Goal: Task Accomplishment & Management: Use online tool/utility

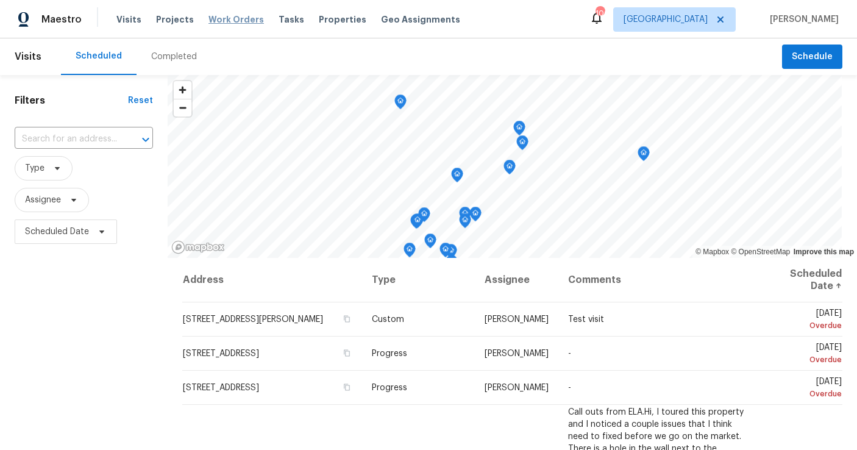
click at [238, 22] on span "Work Orders" at bounding box center [236, 19] width 55 height 12
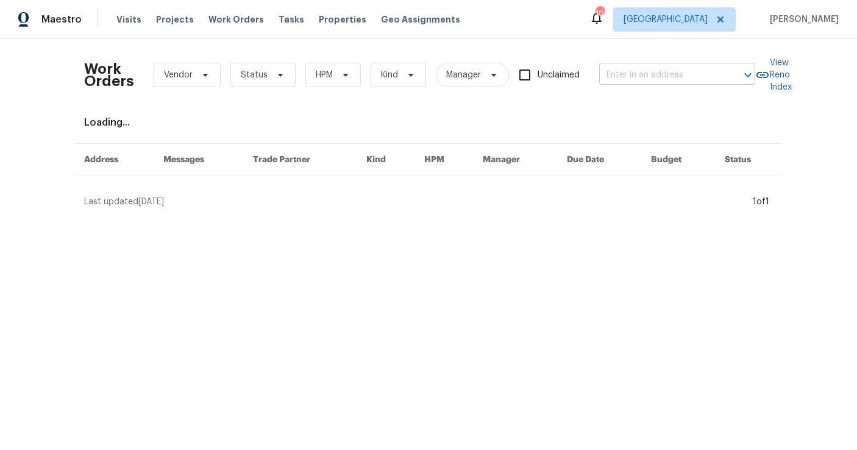
click at [632, 81] on input "text" at bounding box center [660, 75] width 122 height 19
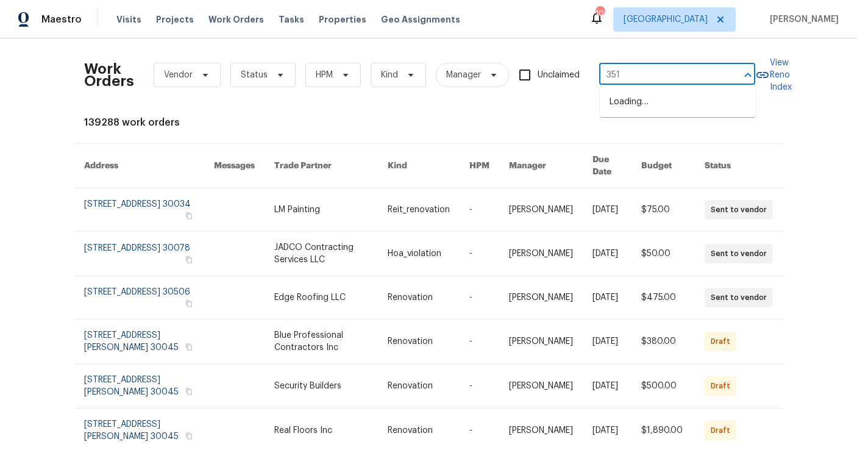
type input "3516"
click at [632, 108] on li "[STREET_ADDRESS]" at bounding box center [678, 102] width 156 height 20
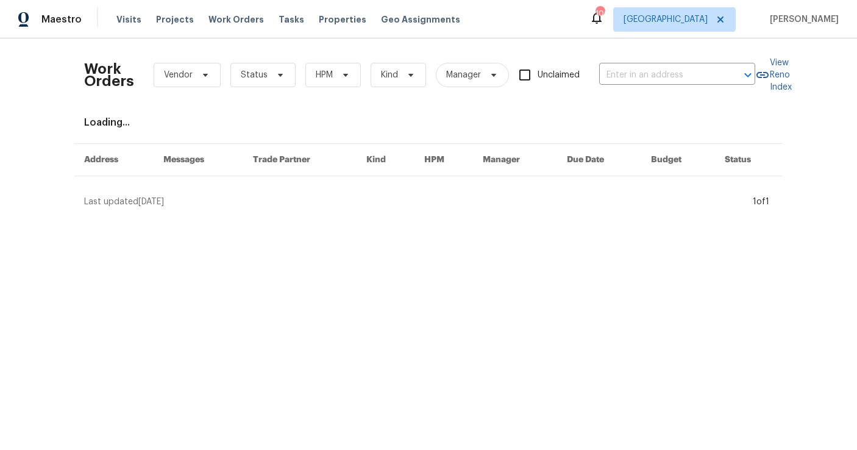
type input "[STREET_ADDRESS]"
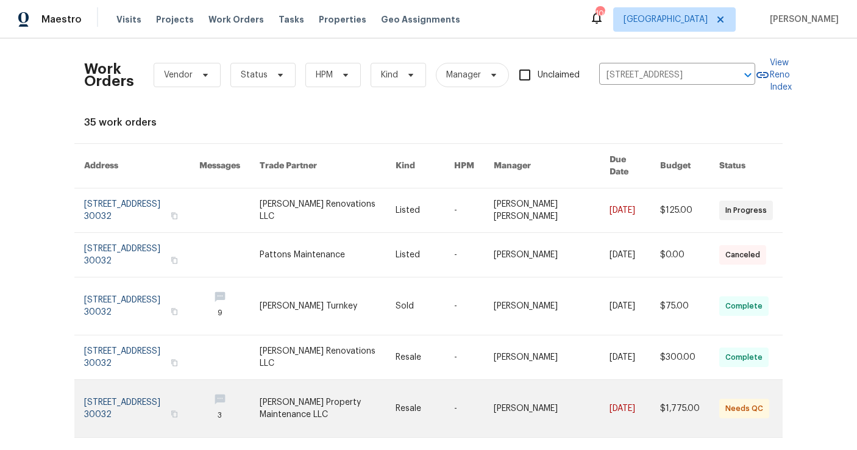
click at [123, 388] on link at bounding box center [141, 408] width 115 height 57
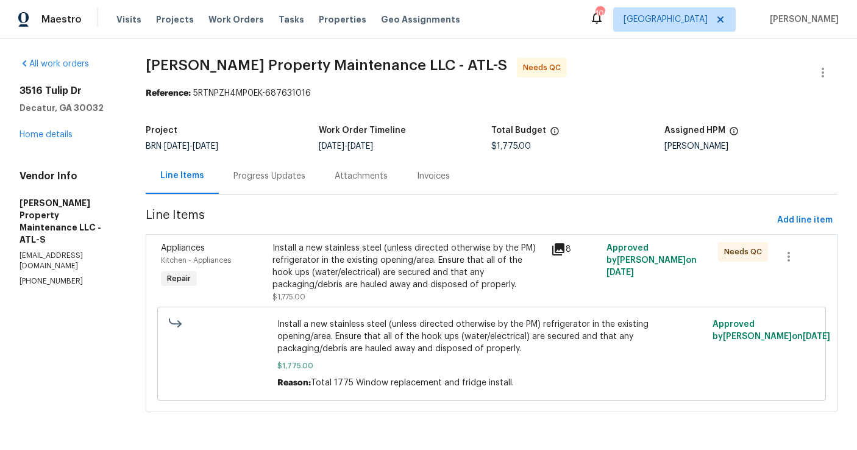
click at [347, 265] on div "Install a new stainless steel (unless directed otherwise by the PM) refrigerato…" at bounding box center [408, 266] width 271 height 49
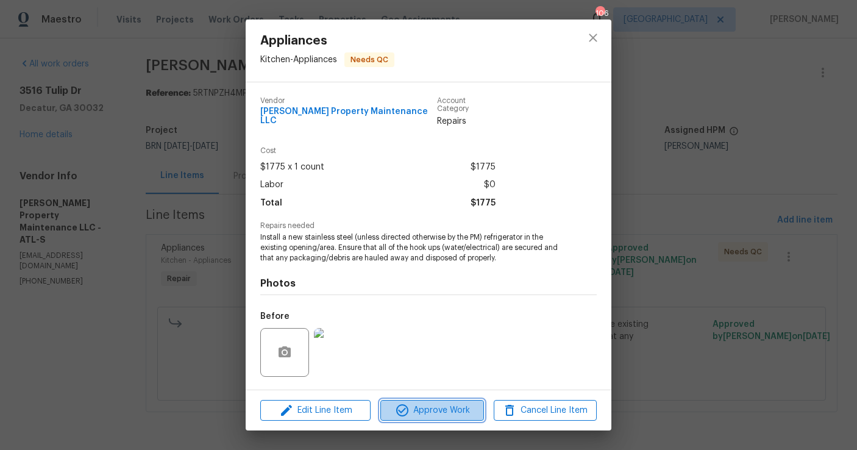
click at [421, 408] on span "Approve Work" at bounding box center [432, 410] width 96 height 15
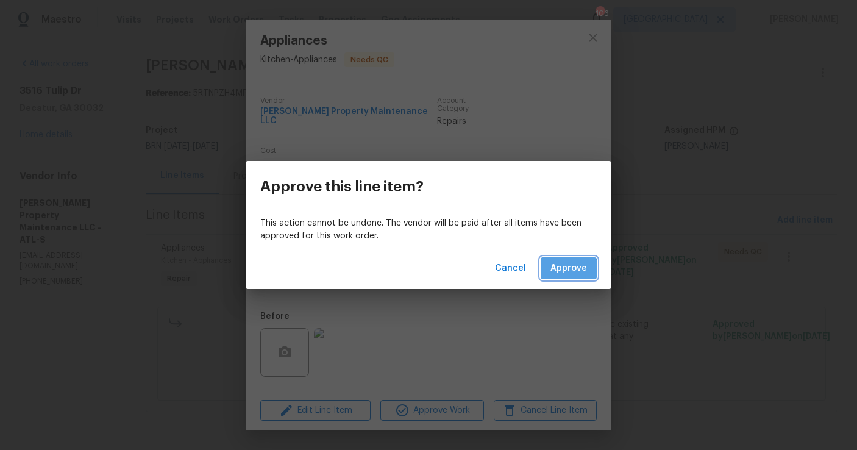
click at [558, 273] on span "Approve" at bounding box center [569, 268] width 37 height 15
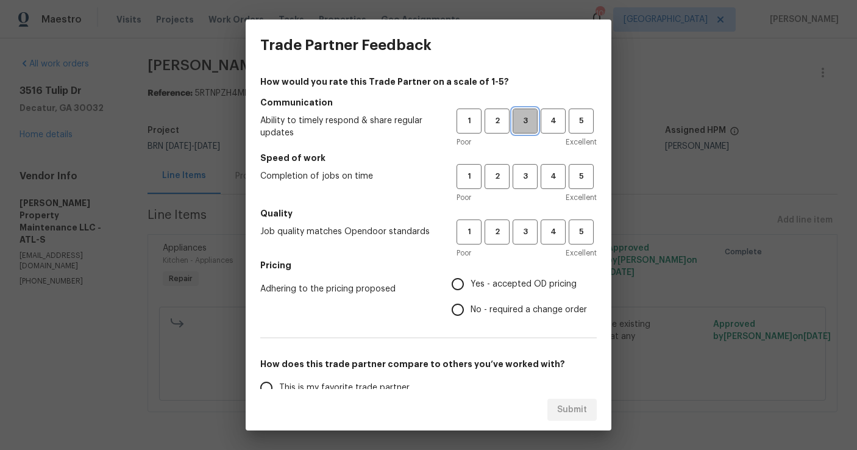
click at [524, 111] on button "3" at bounding box center [525, 121] width 25 height 25
click at [523, 182] on span "3" at bounding box center [525, 177] width 23 height 14
click at [523, 229] on span "3" at bounding box center [525, 232] width 23 height 14
click at [463, 284] on input "Yes - accepted OD pricing" at bounding box center [458, 284] width 26 height 26
radio input "true"
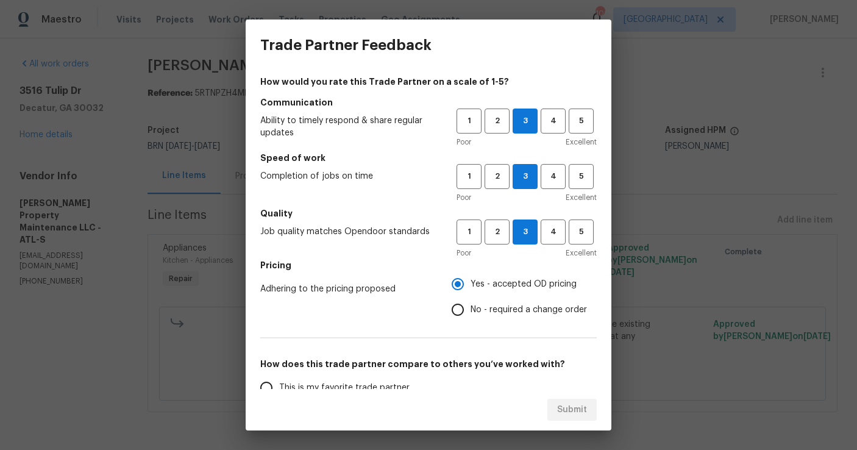
scroll to position [84, 0]
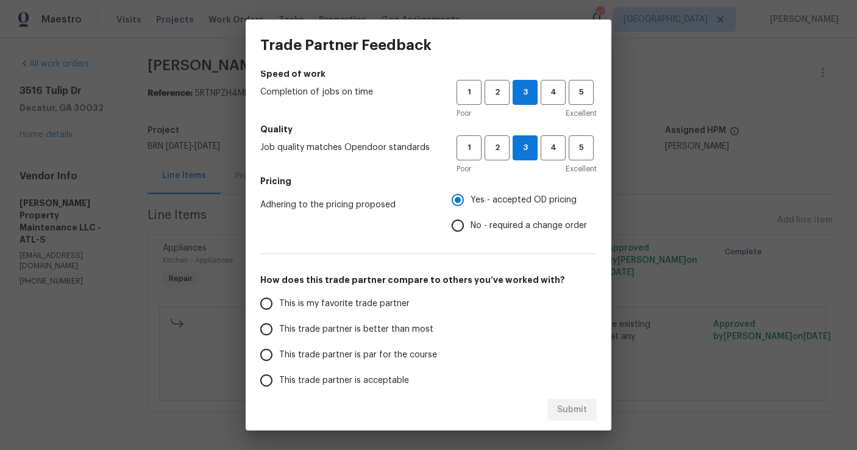
click at [332, 359] on span "This trade partner is par for the course" at bounding box center [358, 355] width 158 height 13
click at [279, 359] on input "This trade partner is par for the course" at bounding box center [267, 355] width 26 height 26
click at [572, 405] on span "Submit" at bounding box center [572, 409] width 30 height 15
radio input "true"
radio input "false"
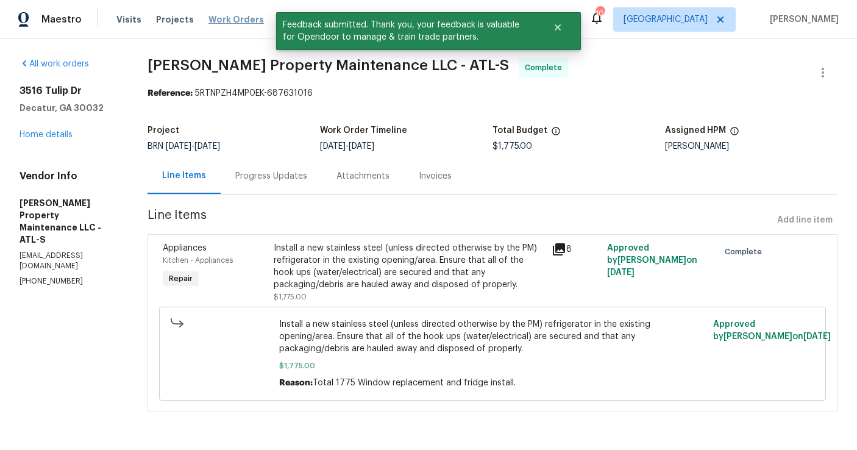
click at [227, 15] on span "Work Orders" at bounding box center [236, 19] width 55 height 12
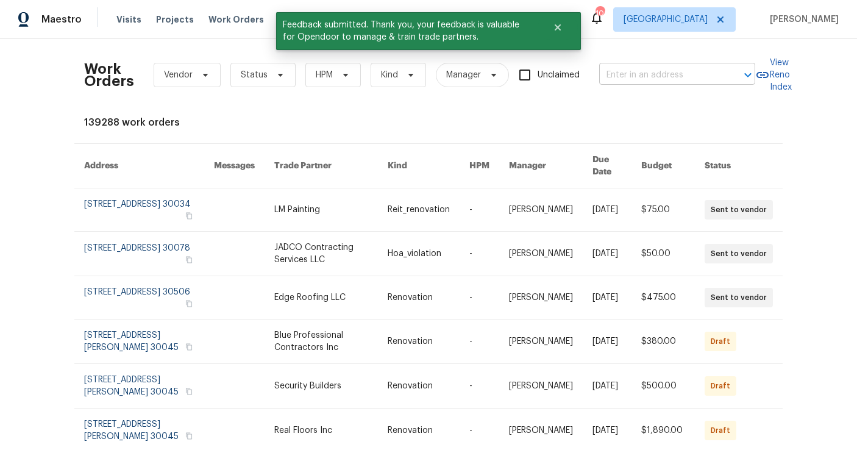
click at [635, 74] on input "text" at bounding box center [660, 75] width 122 height 19
type input "4409"
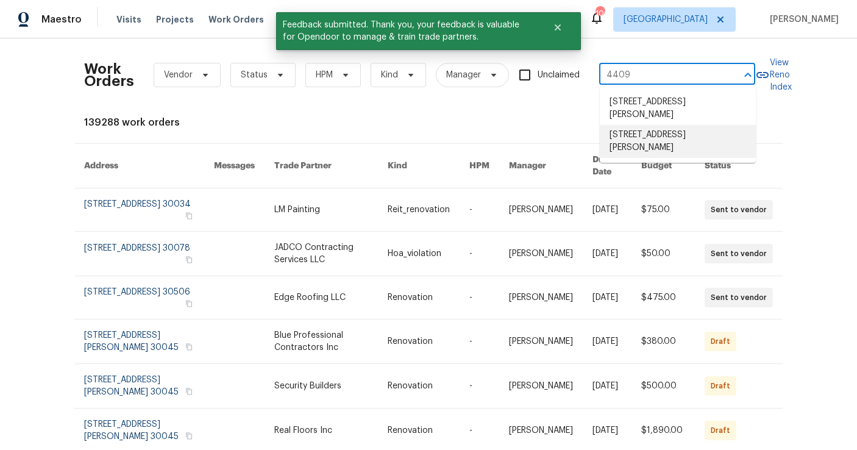
click at [669, 141] on li "[STREET_ADDRESS][PERSON_NAME]" at bounding box center [678, 141] width 156 height 33
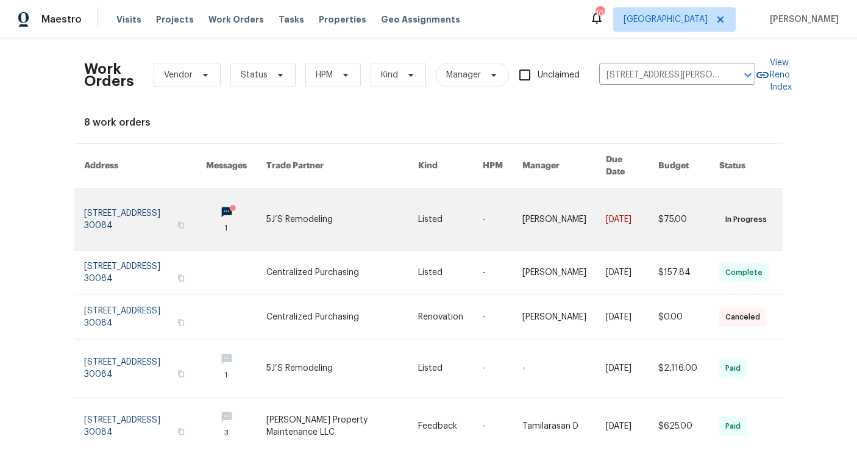
click at [140, 205] on link at bounding box center [145, 219] width 122 height 62
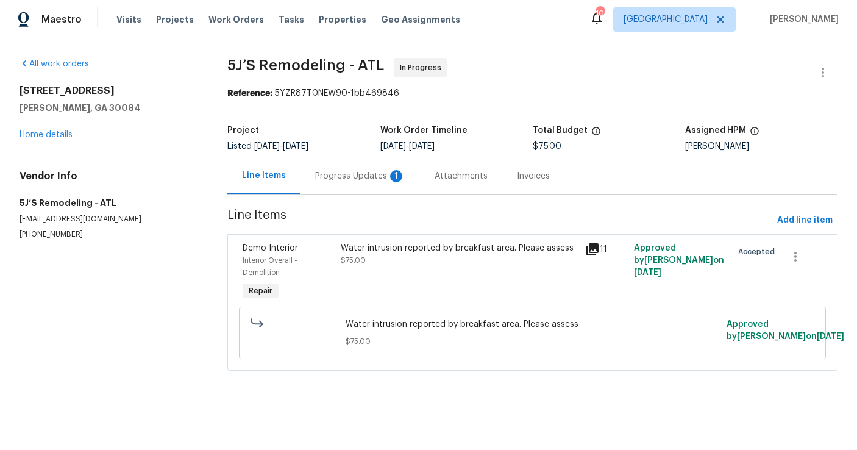
click at [591, 250] on icon at bounding box center [592, 249] width 15 height 15
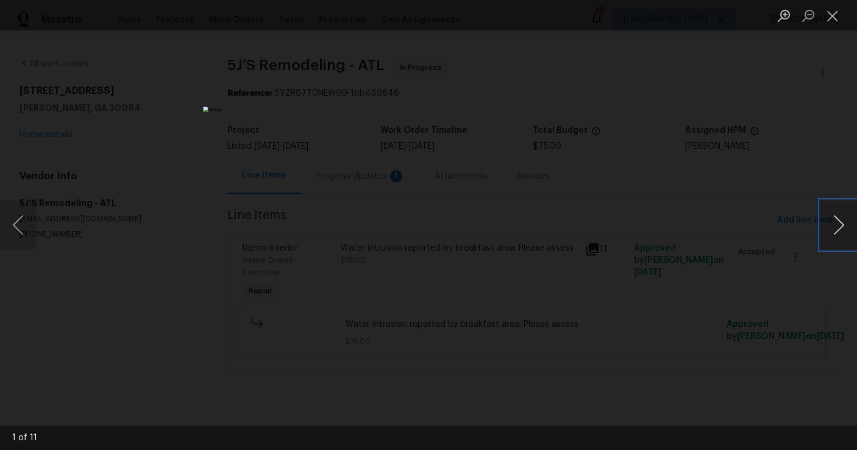
click at [832, 231] on button "Next image" at bounding box center [839, 225] width 37 height 49
click at [832, 232] on button "Next image" at bounding box center [839, 225] width 37 height 49
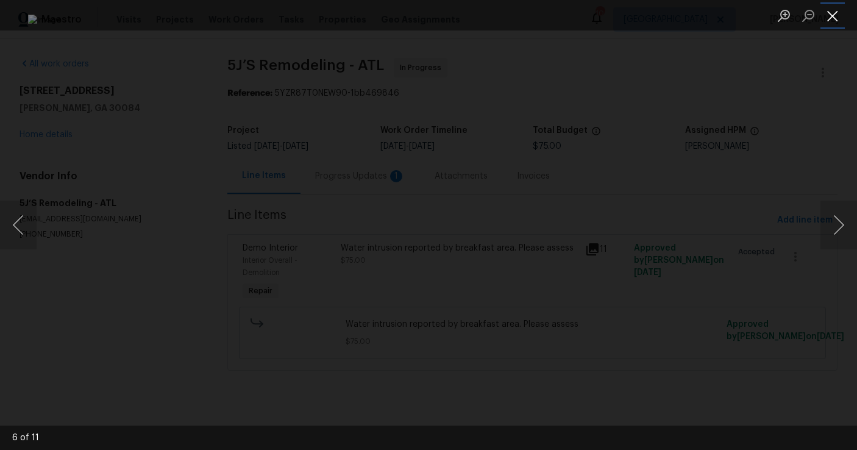
click at [836, 16] on button "Close lightbox" at bounding box center [833, 15] width 24 height 21
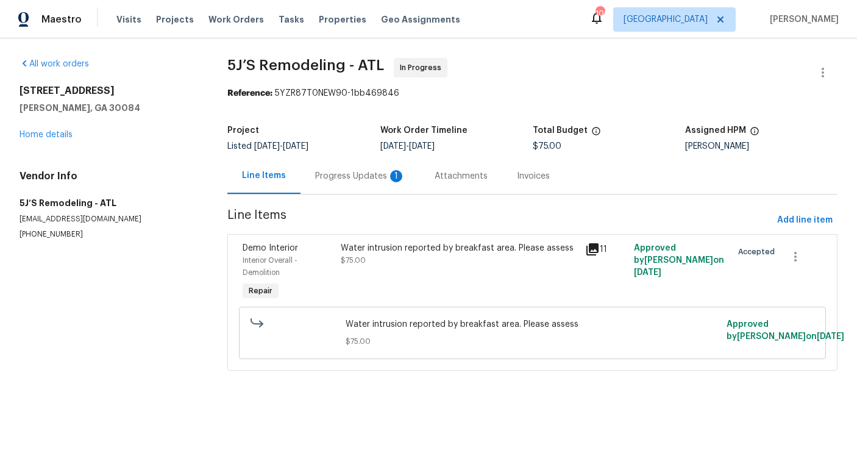
click at [353, 180] on div "Progress Updates 1" at bounding box center [360, 176] width 90 height 12
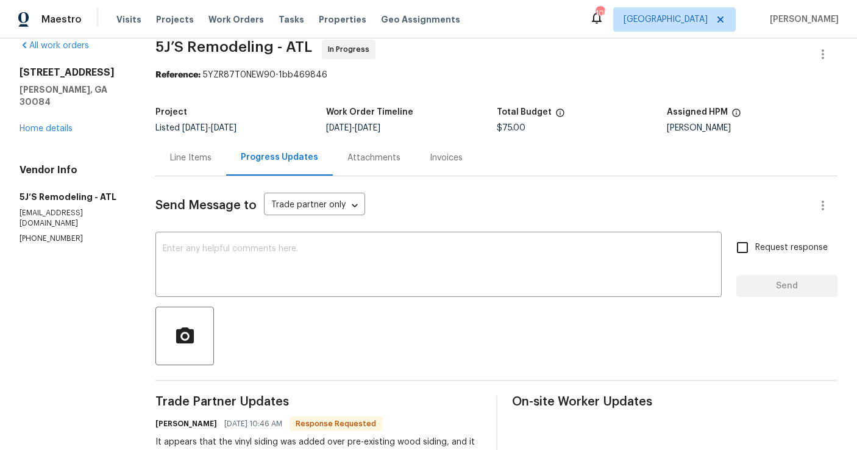
scroll to position [16, 0]
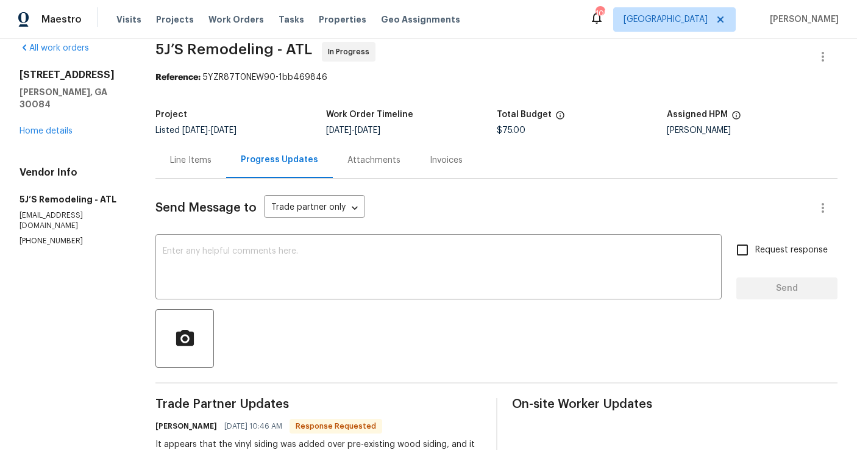
click at [181, 165] on div "Line Items" at bounding box center [190, 160] width 41 height 12
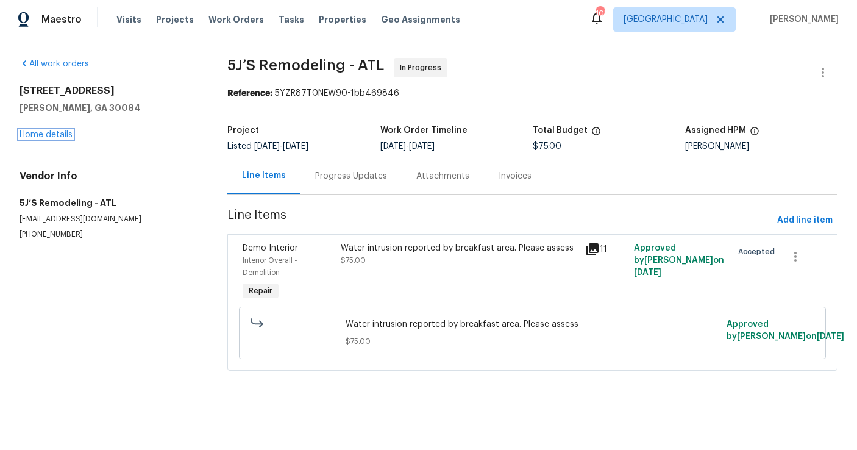
click at [60, 130] on link "Home details" at bounding box center [46, 134] width 53 height 9
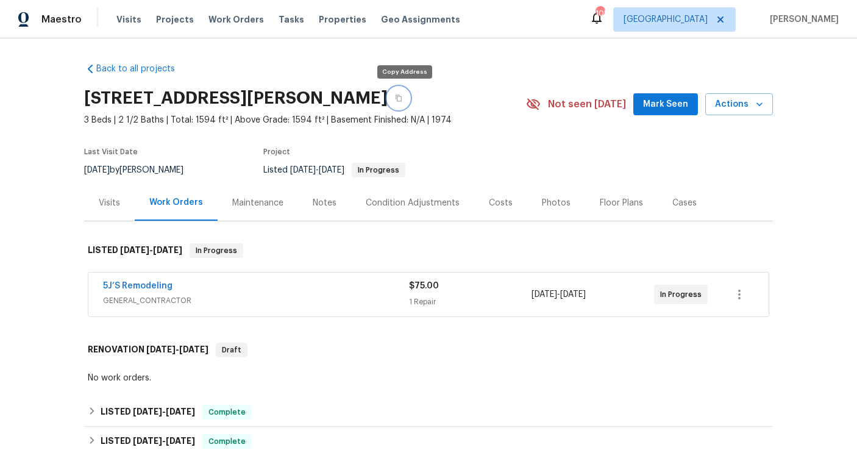
click at [401, 102] on button "button" at bounding box center [399, 98] width 22 height 22
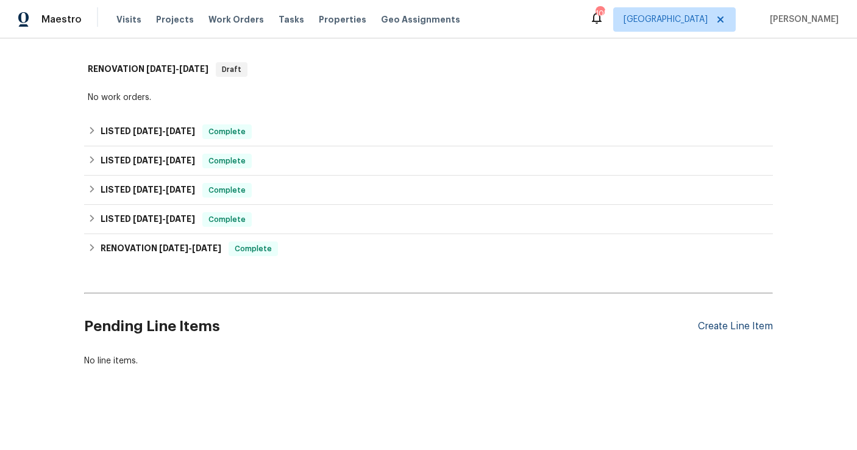
click at [730, 321] on div "Create Line Item" at bounding box center [735, 327] width 75 height 12
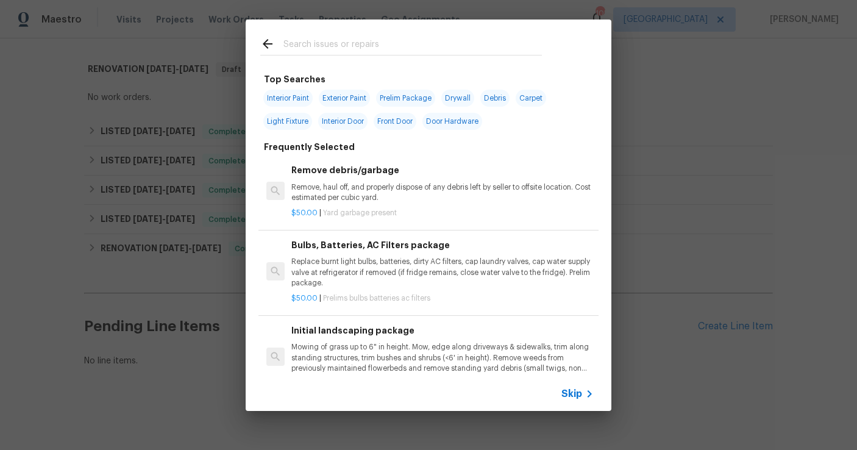
click at [316, 35] on div at bounding box center [401, 44] width 311 height 48
click at [299, 45] on input "text" at bounding box center [413, 46] width 259 height 18
type input "foundation"
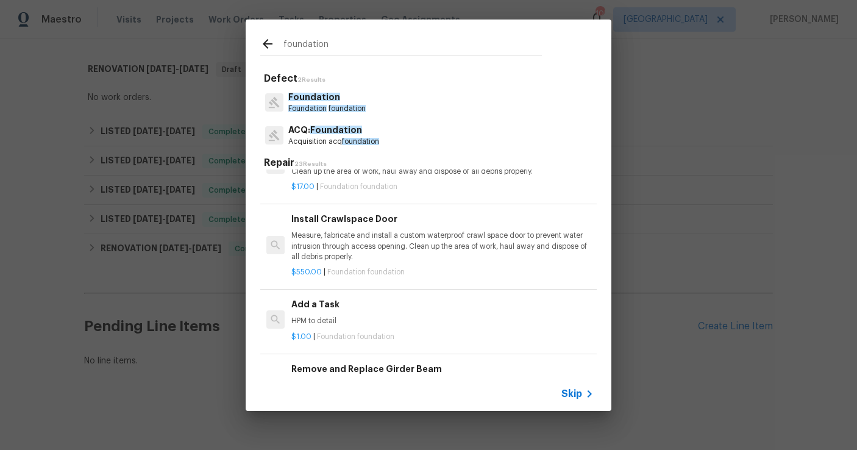
scroll to position [791, 0]
click at [344, 319] on p "HPM to detail" at bounding box center [442, 320] width 302 height 10
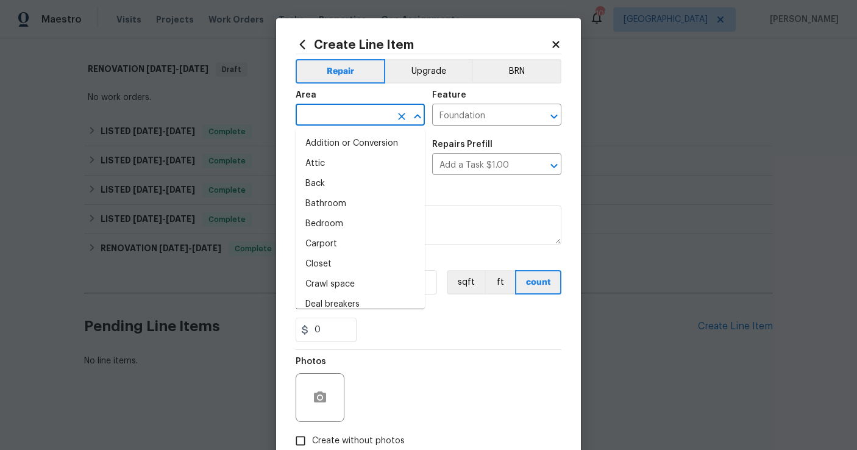
click at [337, 113] on input "text" at bounding box center [343, 116] width 95 height 19
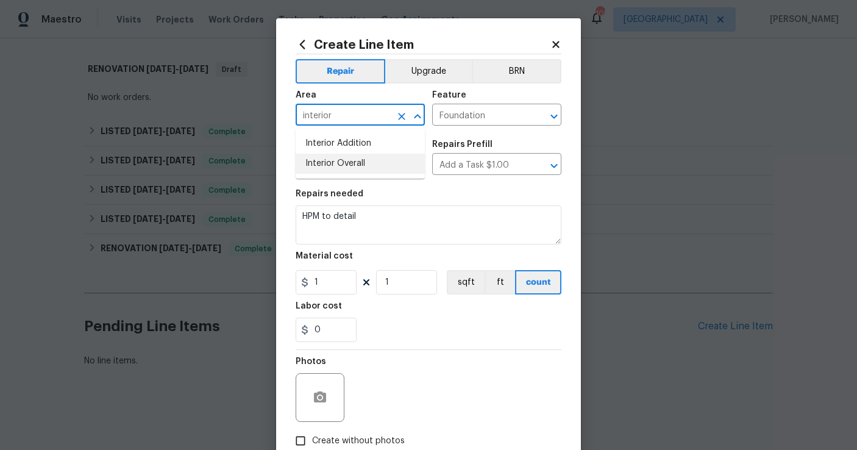
click at [340, 160] on li "Interior Overall" at bounding box center [360, 164] width 129 height 20
type input "Interior Overall"
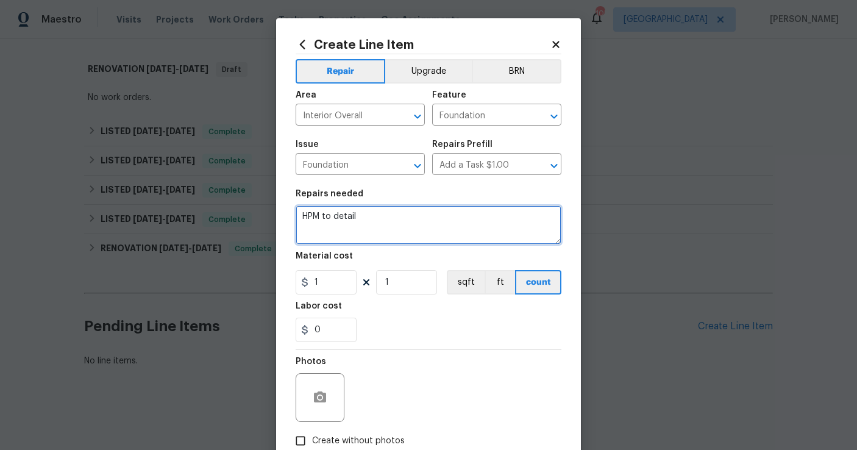
drag, startPoint x: 360, startPoint y: 216, endPoint x: 283, endPoint y: 209, distance: 77.2
click at [283, 209] on div "Create Line Item Repair Upgrade BRN Area Interior Overall ​ Feature Foundation …" at bounding box center [428, 262] width 305 height 488
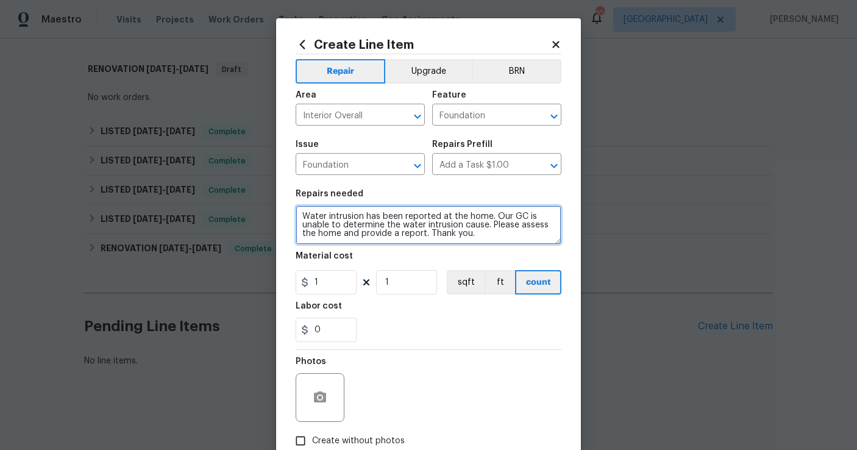
type textarea "Water intrusion has been reported at the home. Our GC is unable to determine th…"
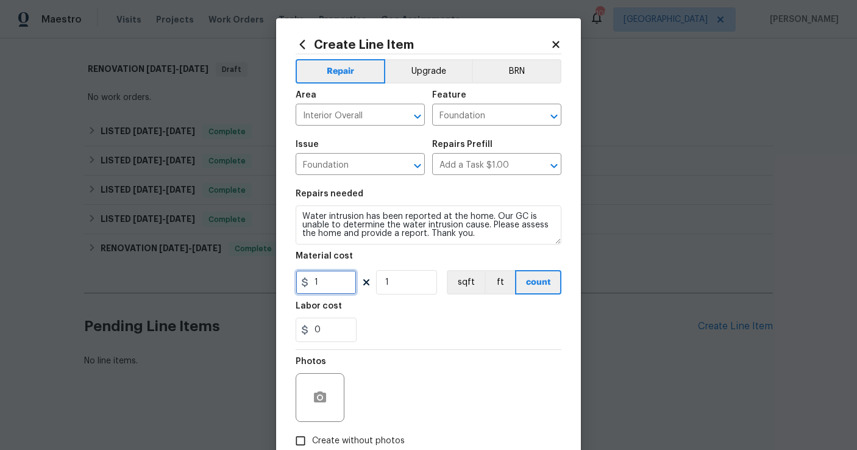
click at [343, 290] on input "1" at bounding box center [326, 282] width 61 height 24
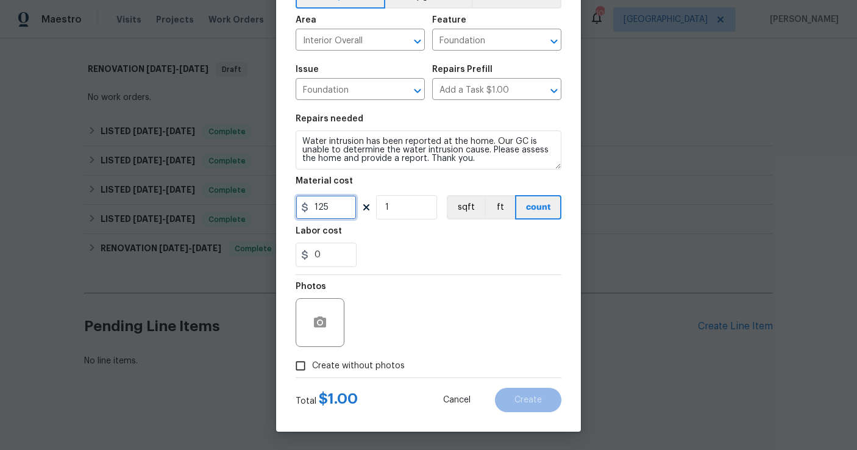
type input "125"
click at [299, 362] on input "Create without photos" at bounding box center [300, 365] width 23 height 23
checkbox input "true"
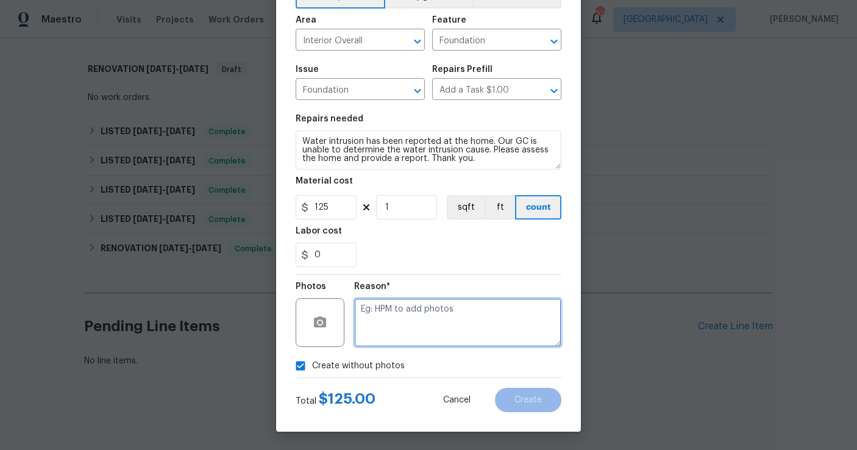
click at [397, 330] on textarea at bounding box center [457, 322] width 207 height 49
type textarea "trade to notate"
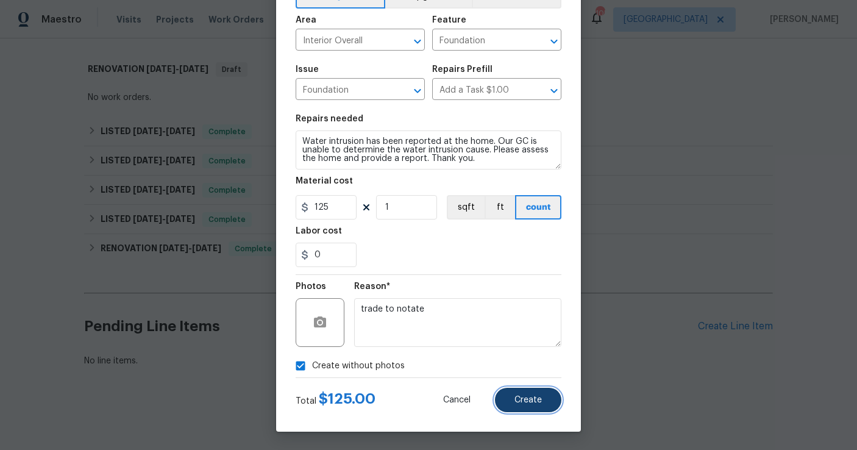
click at [521, 402] on span "Create" at bounding box center [528, 400] width 27 height 9
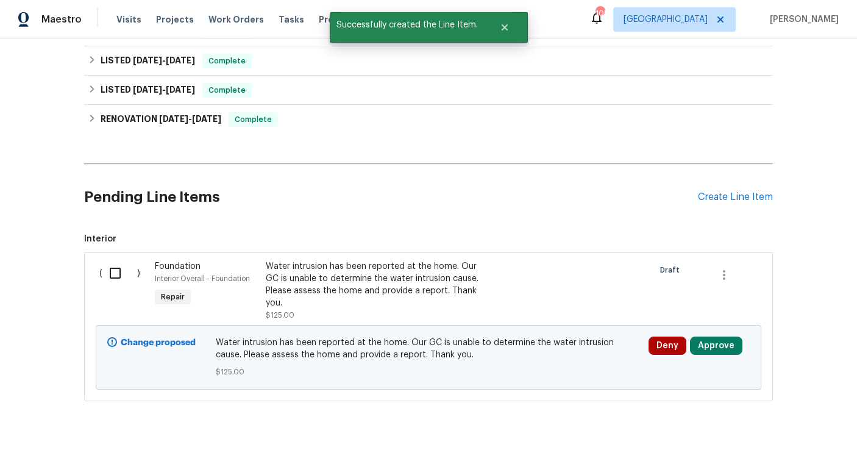
scroll to position [444, 0]
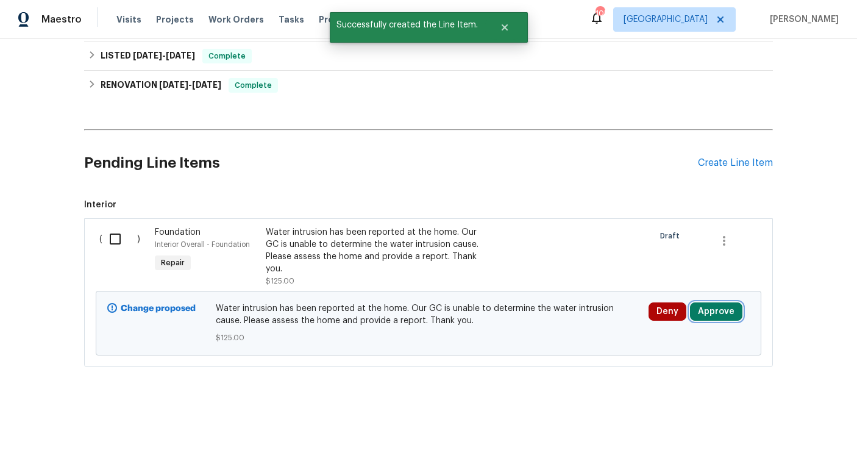
click at [711, 315] on button "Approve" at bounding box center [716, 311] width 52 height 18
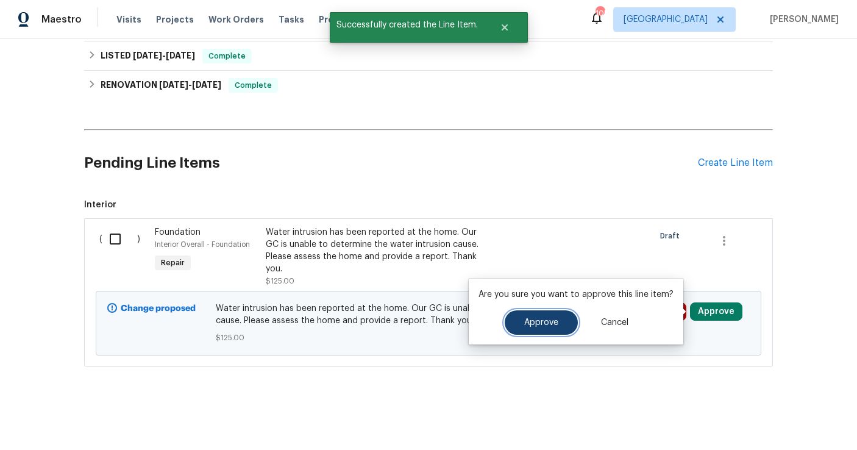
click at [538, 321] on span "Approve" at bounding box center [541, 322] width 34 height 9
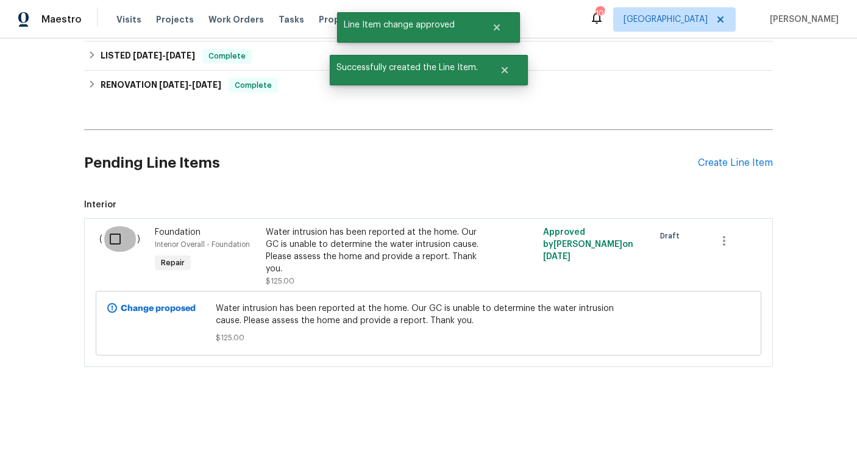
click at [118, 241] on input "checkbox" at bounding box center [119, 239] width 35 height 26
checkbox input "true"
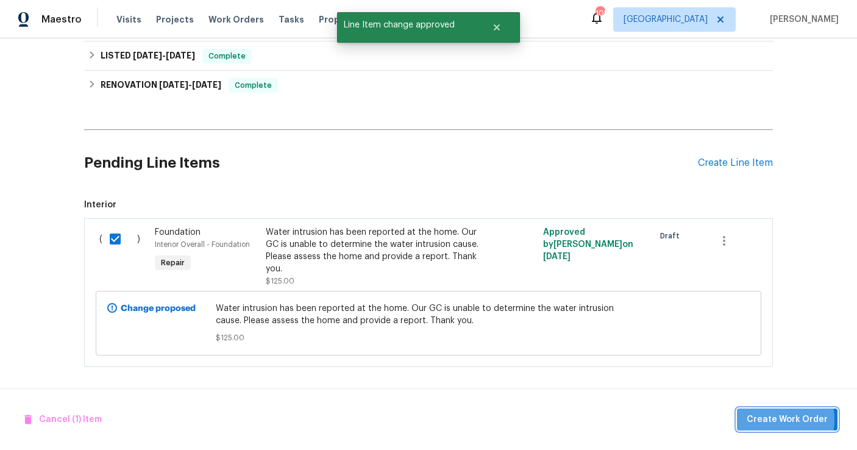
click at [768, 419] on span "Create Work Order" at bounding box center [787, 419] width 81 height 15
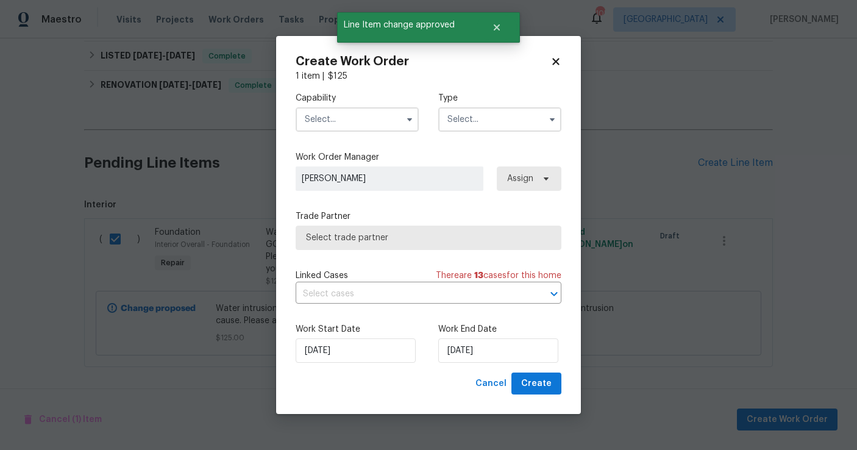
click at [337, 128] on input "text" at bounding box center [357, 119] width 123 height 24
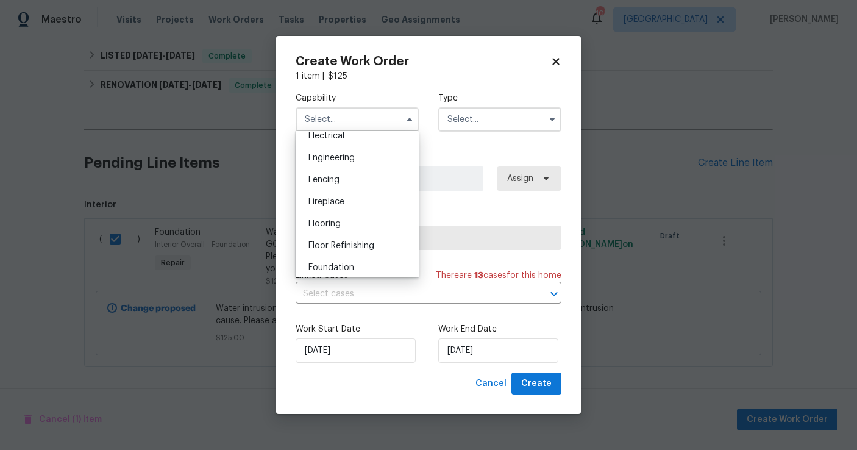
scroll to position [398, 0]
click at [323, 257] on div "Foundation" at bounding box center [357, 264] width 117 height 22
type input "Foundation"
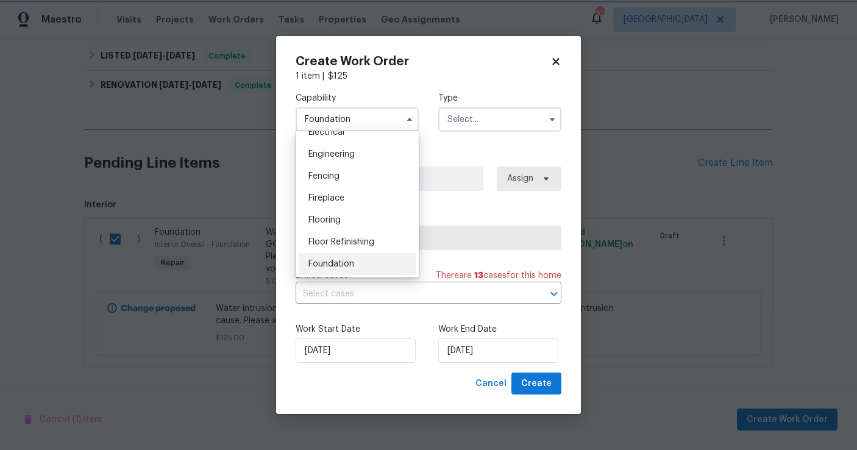
scroll to position [421, 0]
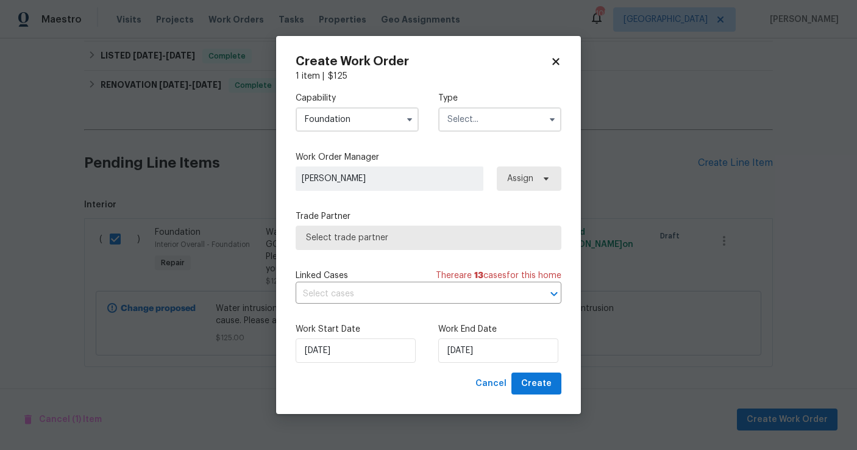
click at [457, 125] on input "text" at bounding box center [499, 119] width 123 height 24
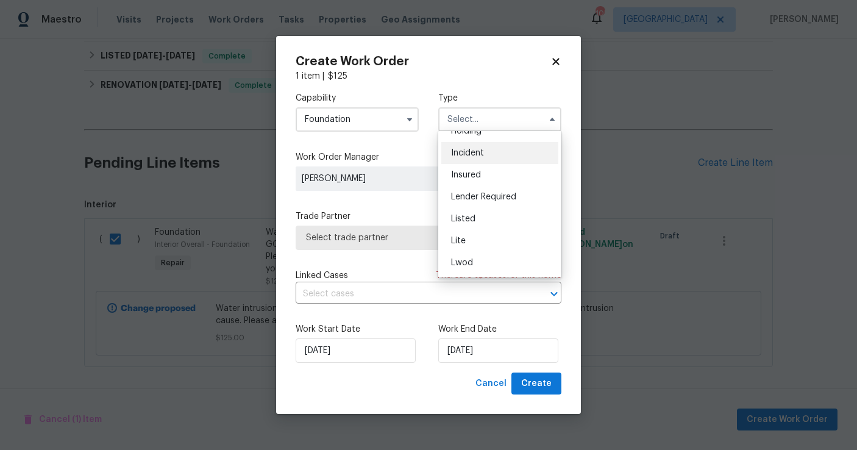
scroll to position [62, 0]
click at [475, 212] on div "Listed" at bounding box center [499, 215] width 117 height 22
type input "Listed"
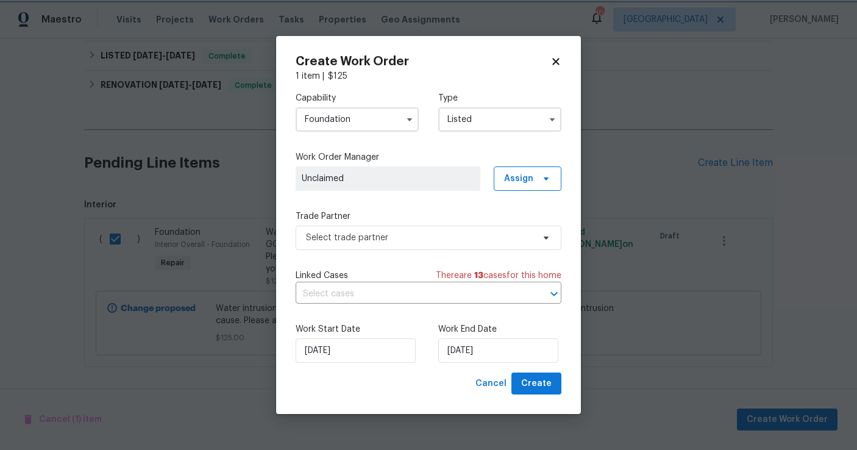
scroll to position [0, 0]
click at [524, 185] on span "Assign" at bounding box center [528, 178] width 68 height 24
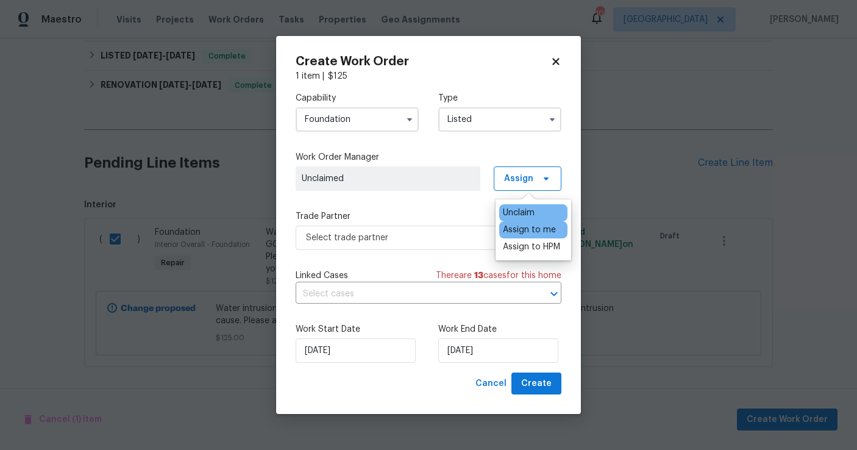
click at [523, 231] on div "Assign to me" at bounding box center [529, 230] width 53 height 12
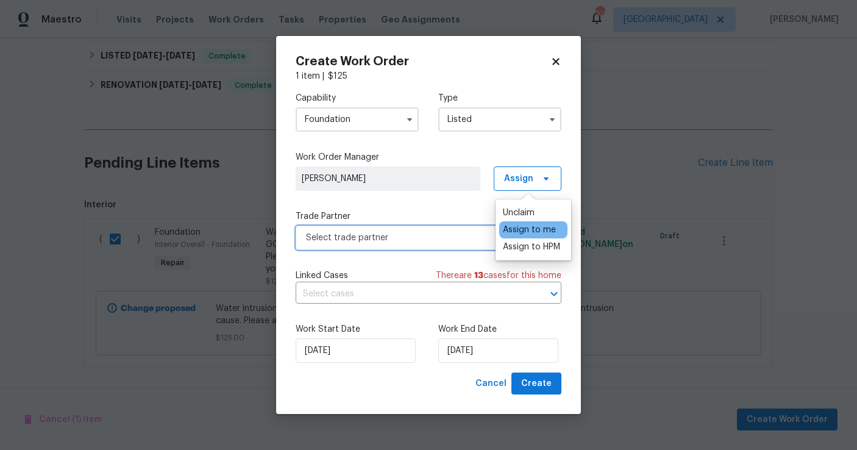
click at [399, 240] on span "Select trade partner" at bounding box center [419, 238] width 227 height 12
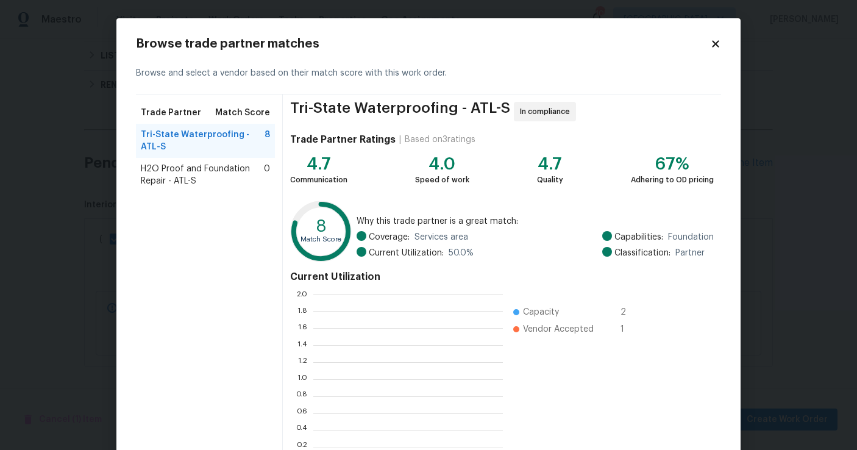
scroll to position [171, 190]
click at [190, 183] on span "H2O Proof and Foundation Repair - ATL-S" at bounding box center [202, 175] width 123 height 24
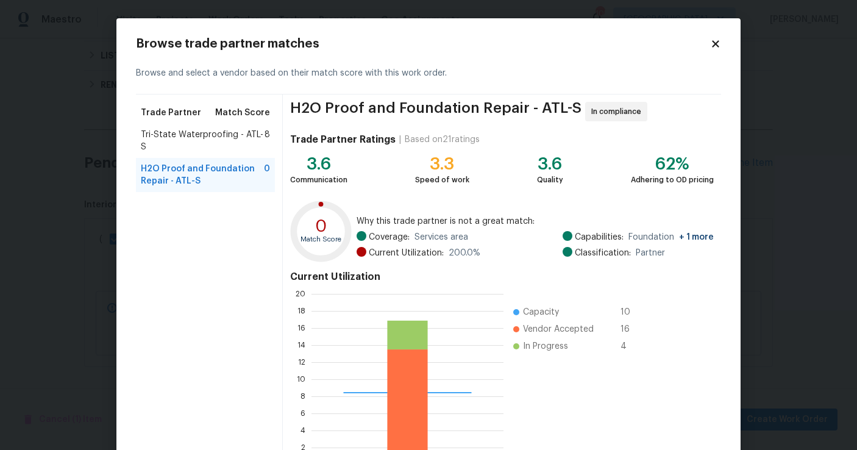
scroll to position [88, 0]
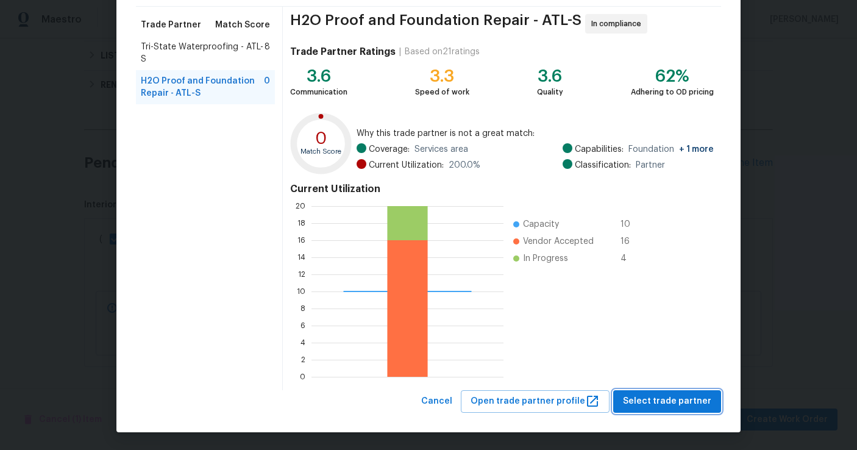
click at [672, 405] on span "Select trade partner" at bounding box center [667, 401] width 88 height 15
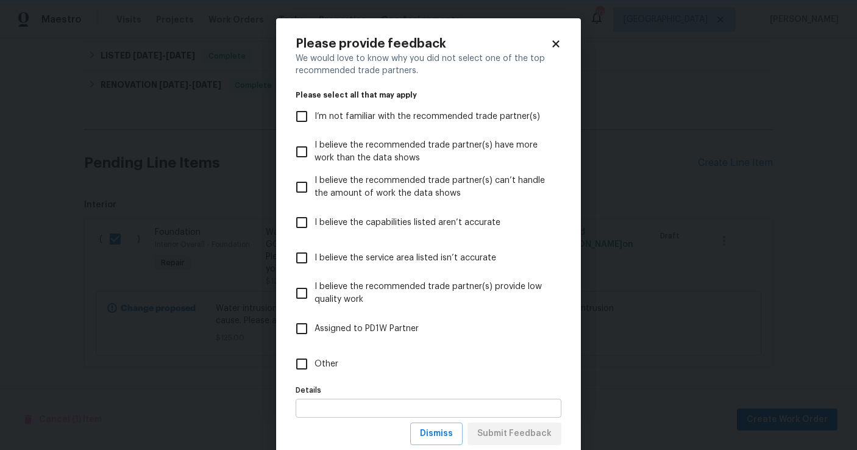
scroll to position [0, 0]
click at [327, 404] on input "text" at bounding box center [429, 408] width 266 height 19
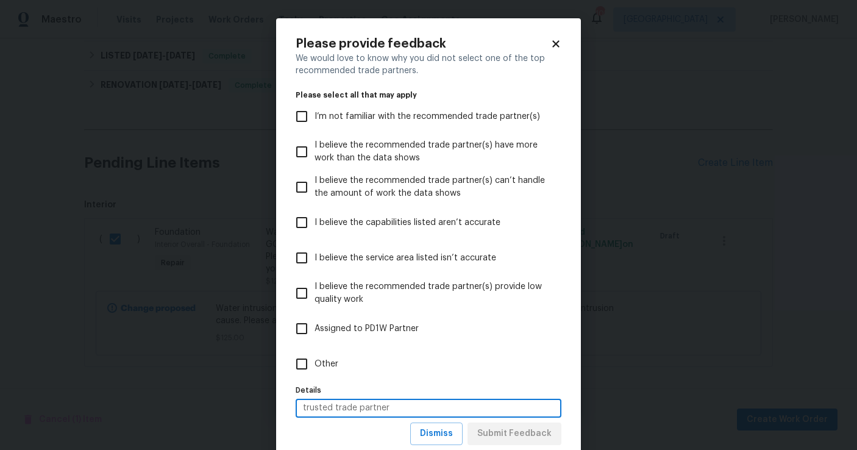
scroll to position [33, 0]
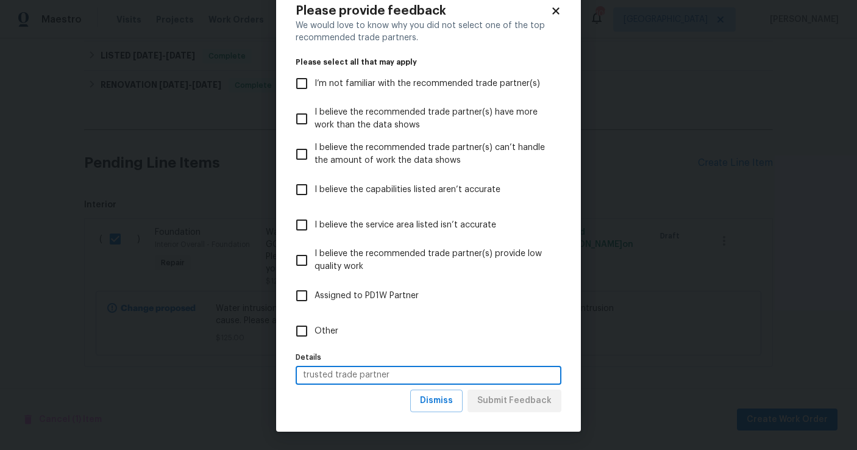
type input "trusted trade partner"
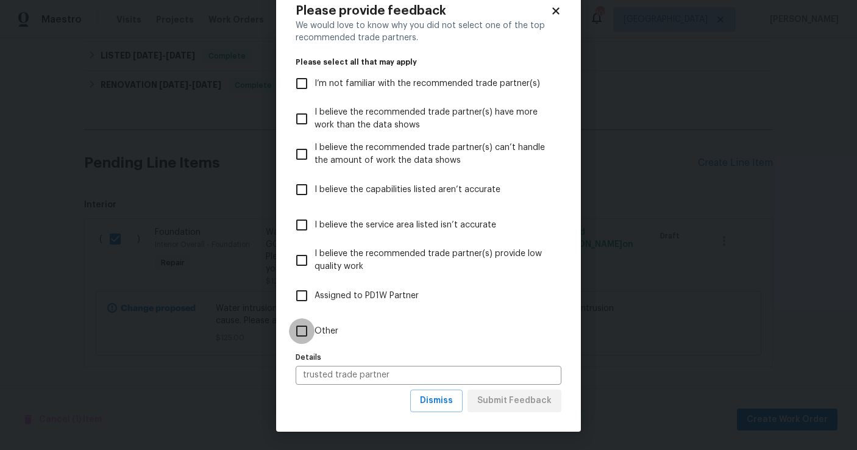
click at [299, 331] on input "Other" at bounding box center [302, 331] width 26 height 26
checkbox input "true"
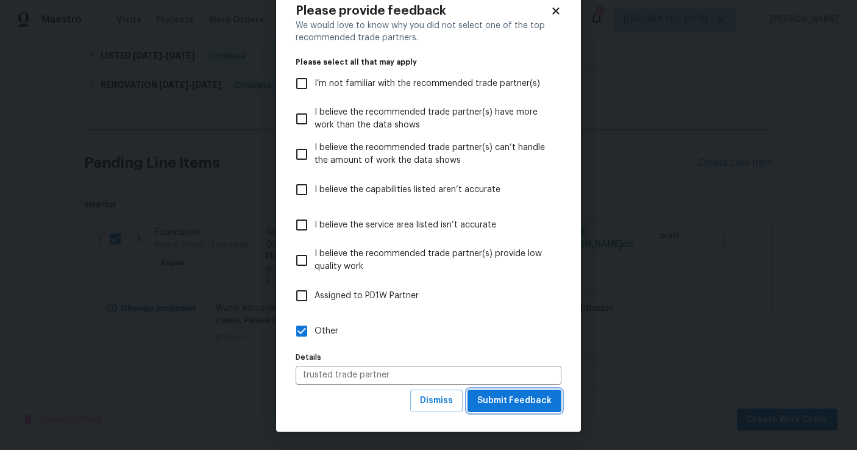
click at [522, 404] on span "Submit Feedback" at bounding box center [514, 400] width 74 height 15
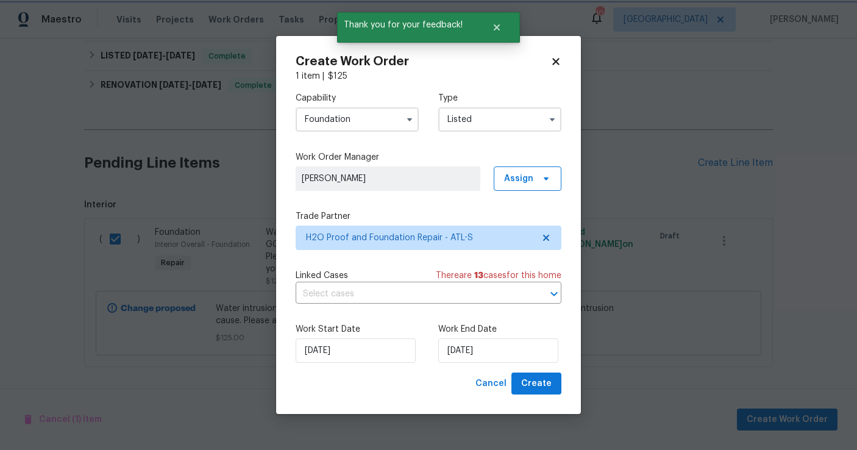
scroll to position [0, 0]
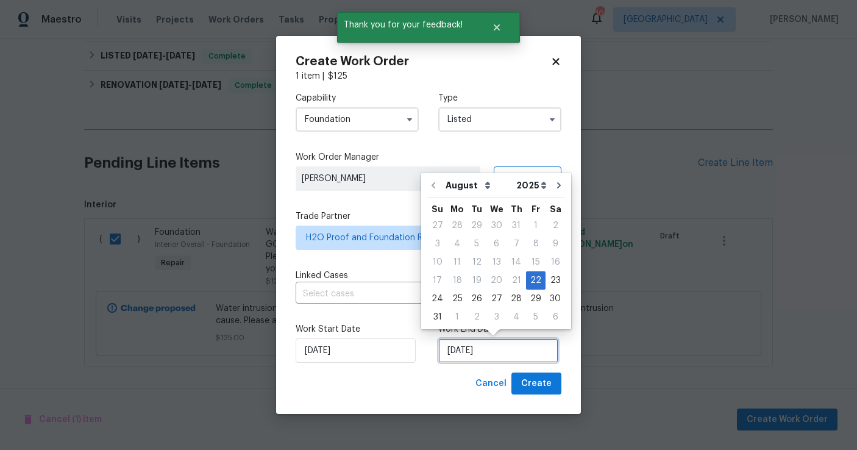
click at [516, 352] on input "[DATE]" at bounding box center [498, 350] width 120 height 24
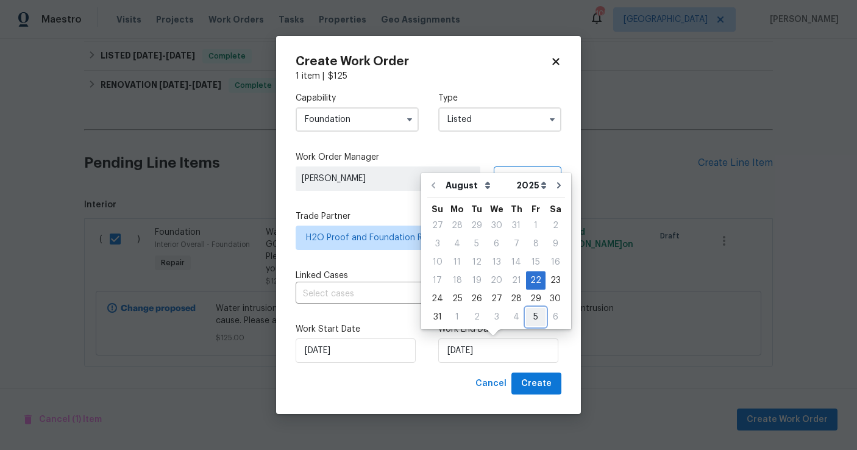
click at [529, 313] on div "5" at bounding box center [536, 317] width 20 height 17
type input "[DATE]"
select select "8"
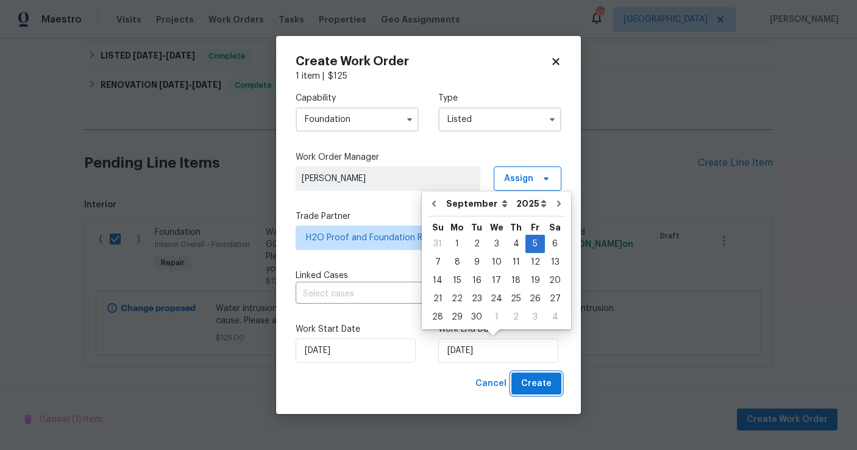
click at [535, 385] on span "Create" at bounding box center [536, 383] width 30 height 15
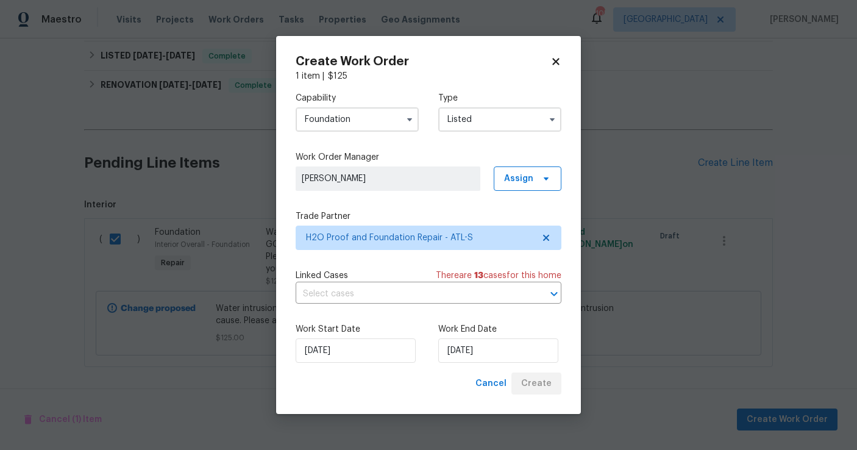
checkbox input "false"
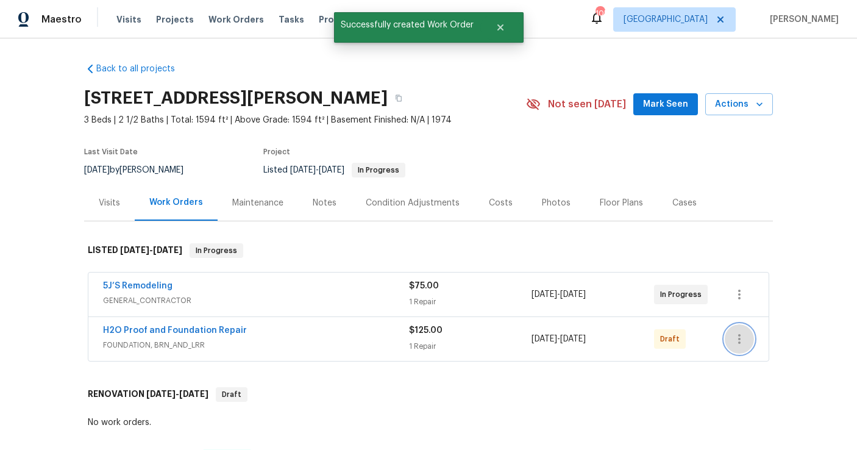
click at [744, 338] on icon "button" at bounding box center [739, 339] width 15 height 15
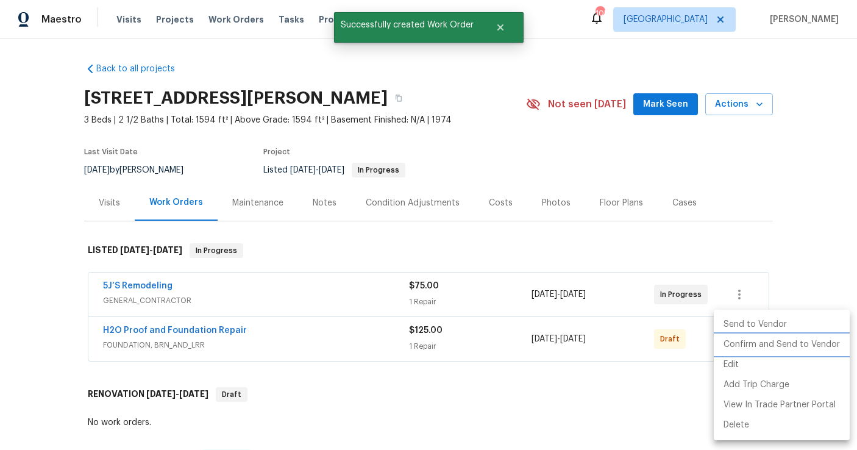
click at [740, 349] on li "Confirm and Send to Vendor" at bounding box center [782, 345] width 136 height 20
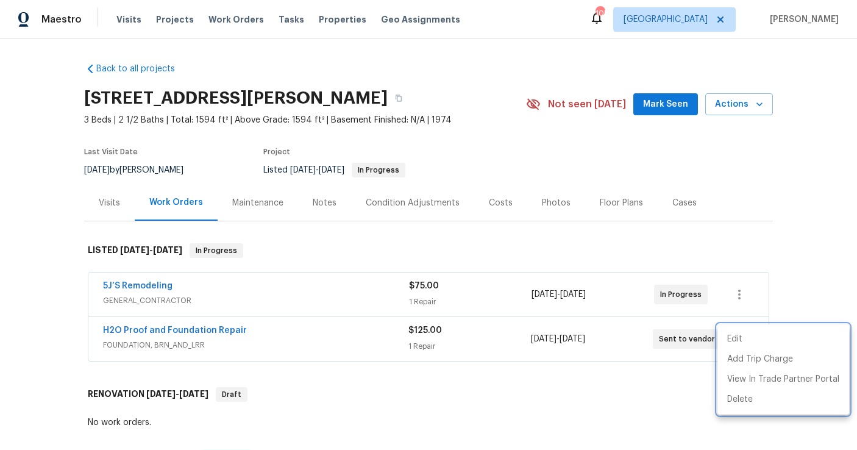
click at [405, 101] on div at bounding box center [428, 225] width 857 height 450
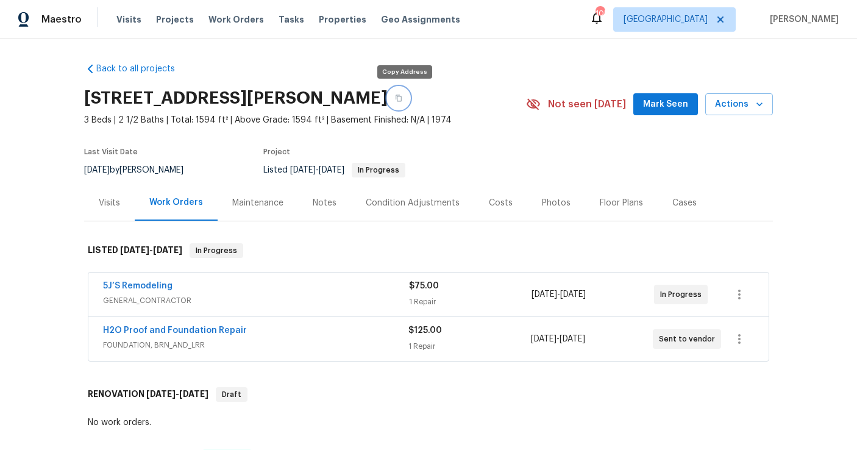
click at [402, 101] on icon "button" at bounding box center [398, 98] width 7 height 7
